Goal: Task Accomplishment & Management: Use online tool/utility

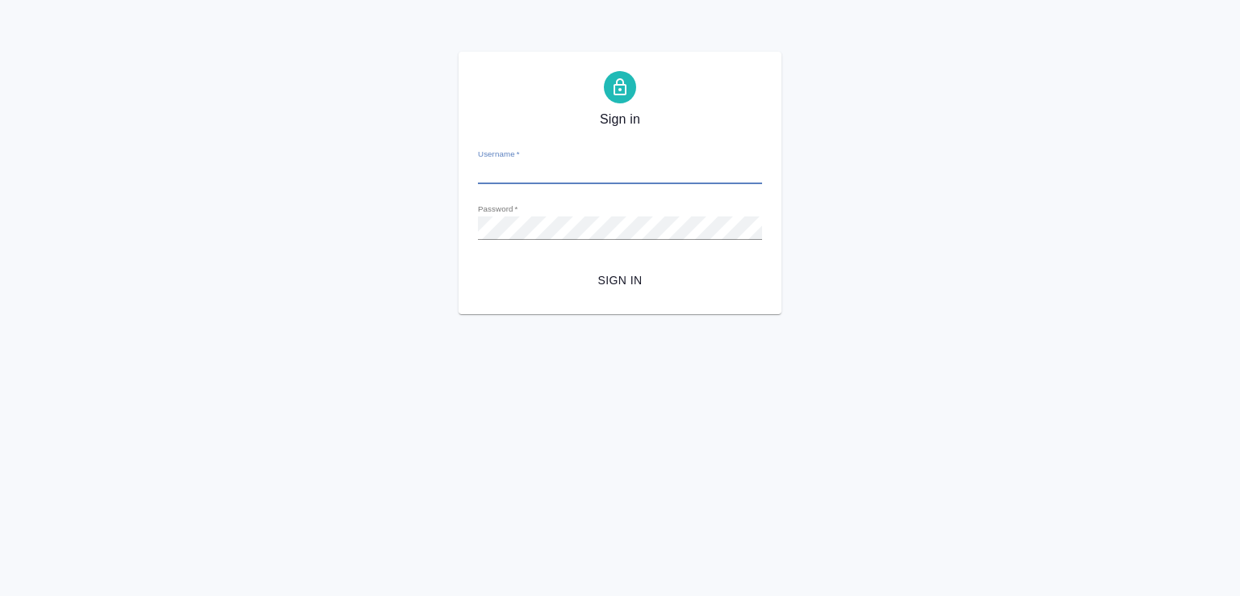
type input "d.zhuravlev@awatera.com"
click at [635, 281] on span "Sign in" at bounding box center [620, 280] width 258 height 20
